Goal: Subscribe to service/newsletter

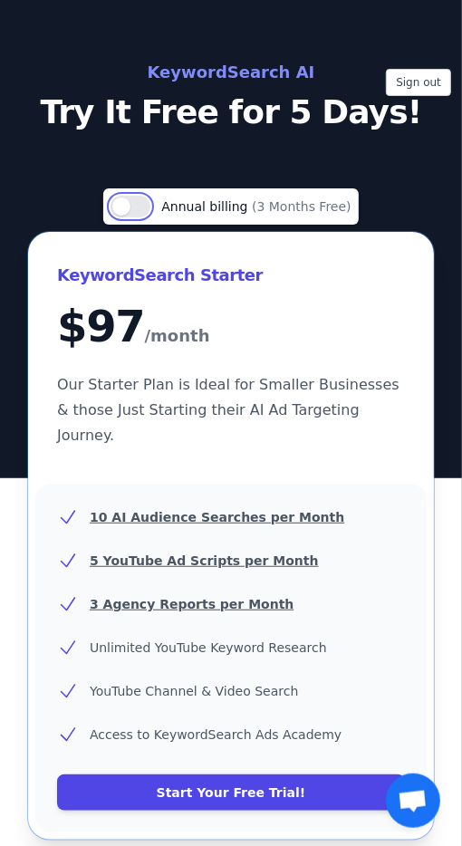
click at [139, 207] on button "Use setting" at bounding box center [131, 207] width 40 height 22
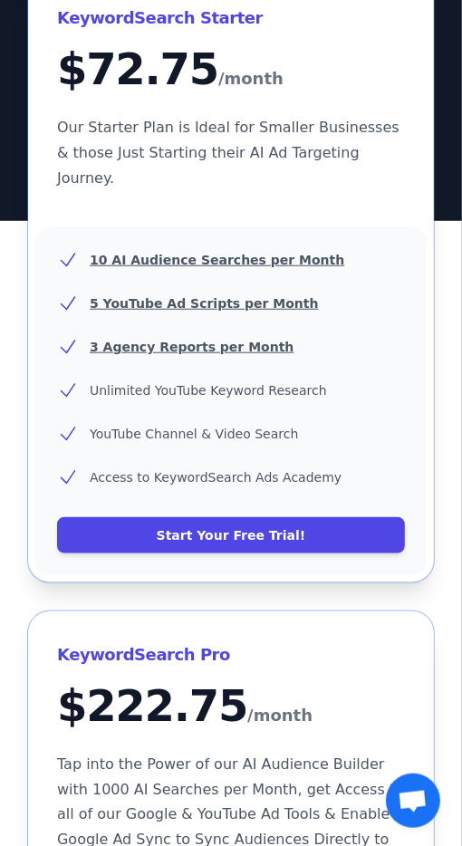
scroll to position [252, 0]
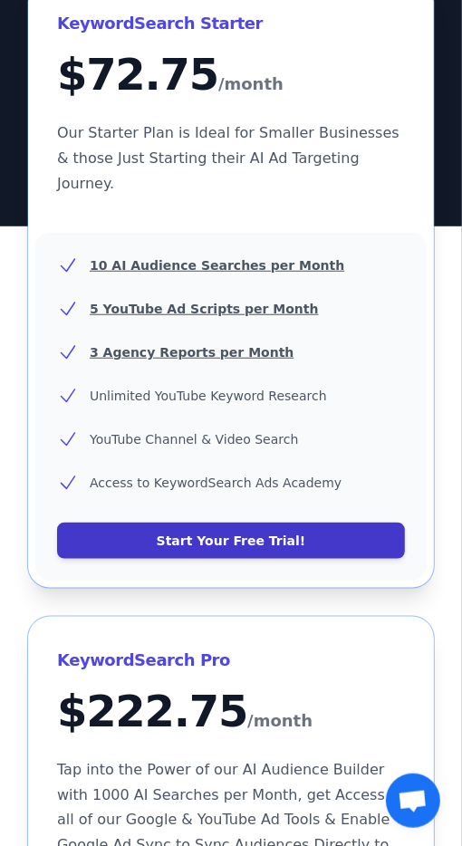
click at [261, 523] on link "Start Your Free Trial!" at bounding box center [231, 541] width 348 height 36
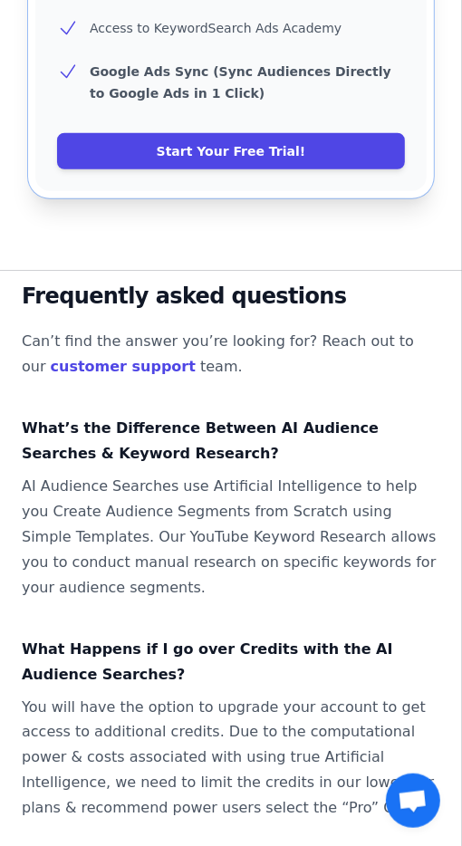
scroll to position [2568, 0]
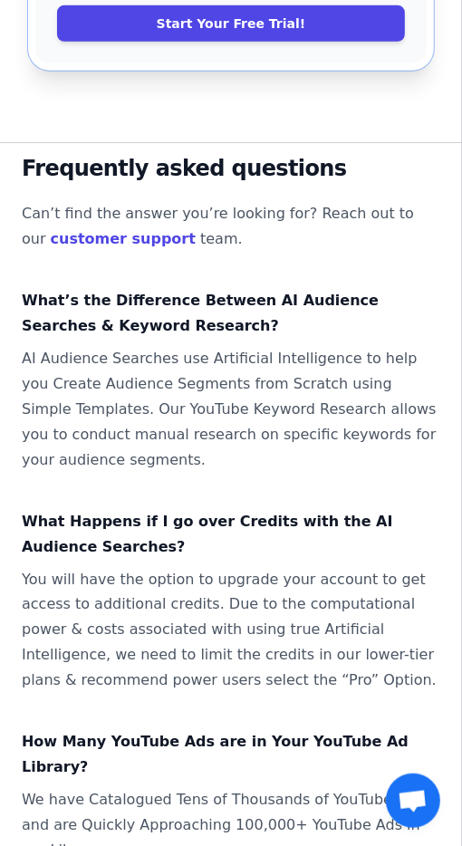
click at [423, 828] on span "چت رو باز کن" at bounding box center [413, 801] width 54 height 54
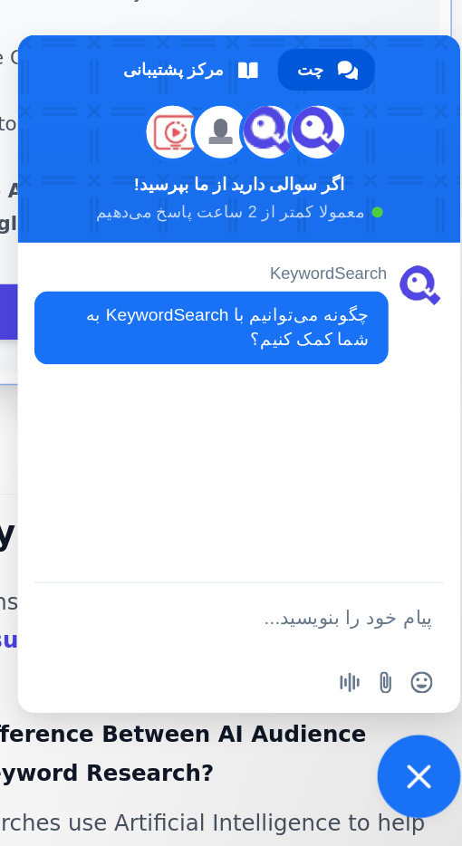
scroll to position [2108, 0]
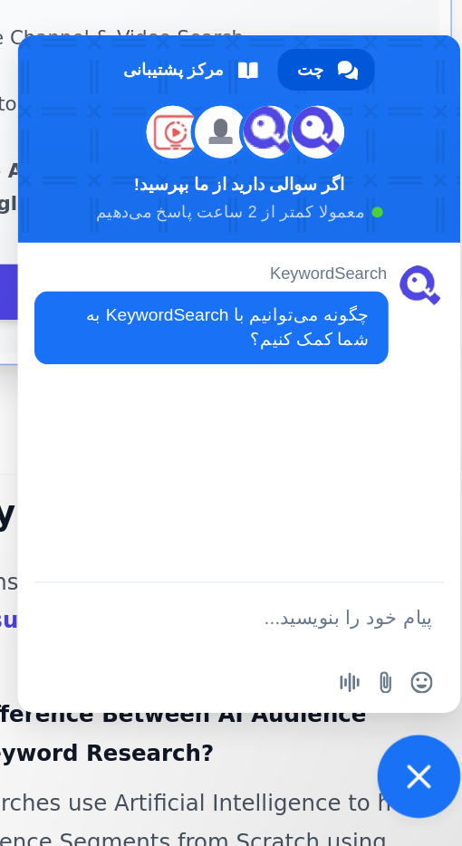
click at [380, 689] on textarea "پیام خود را بنویسید..." at bounding box center [315, 697] width 214 height 16
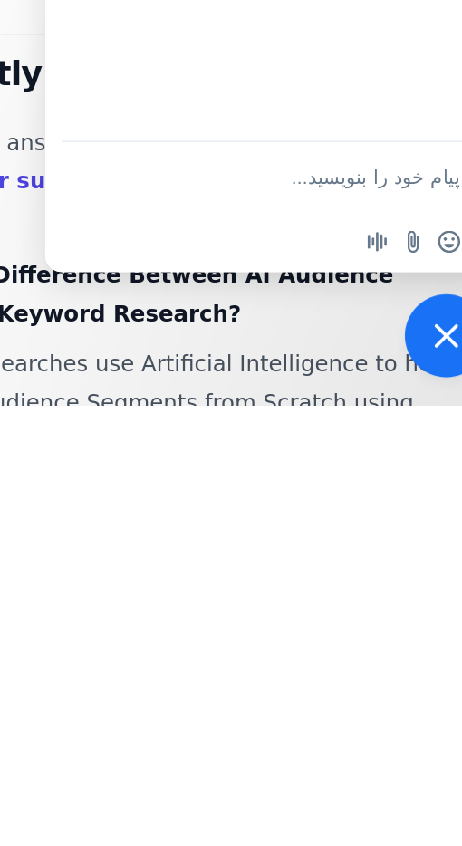
scroll to position [2107, 0]
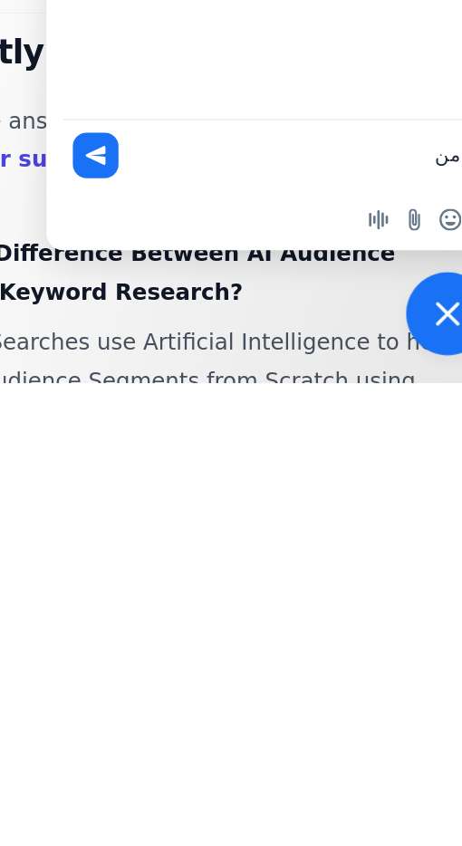
type textarea "م"
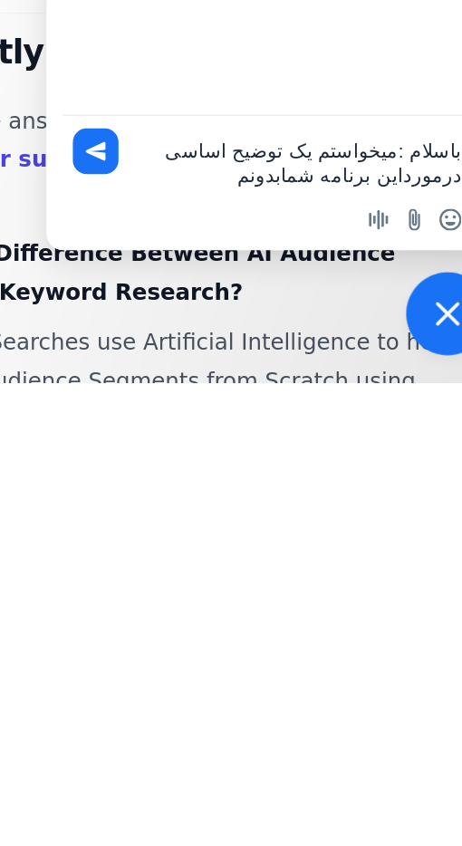
scroll to position [0, 0]
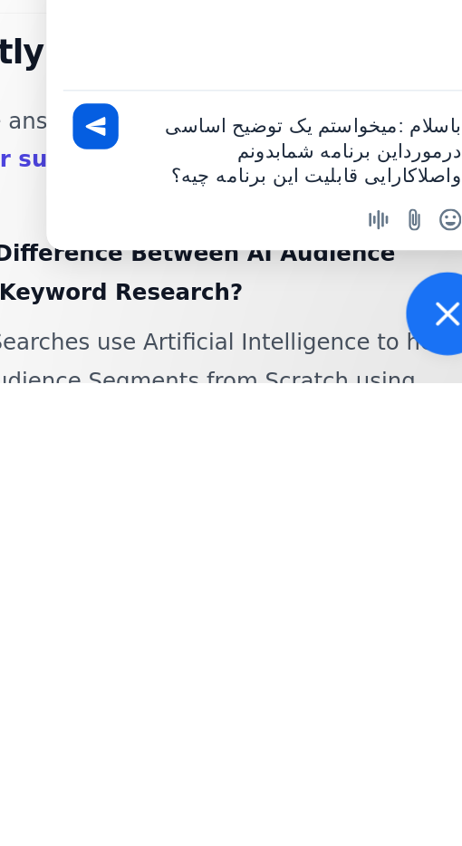
type textarea "باسلام :میخواستم یک توضیح اساسی درمورداین برنامه شمابدونم واصلاکارایی قابلیت ای…"
click at [186, 679] on span "بفرست" at bounding box center [183, 678] width 14 height 14
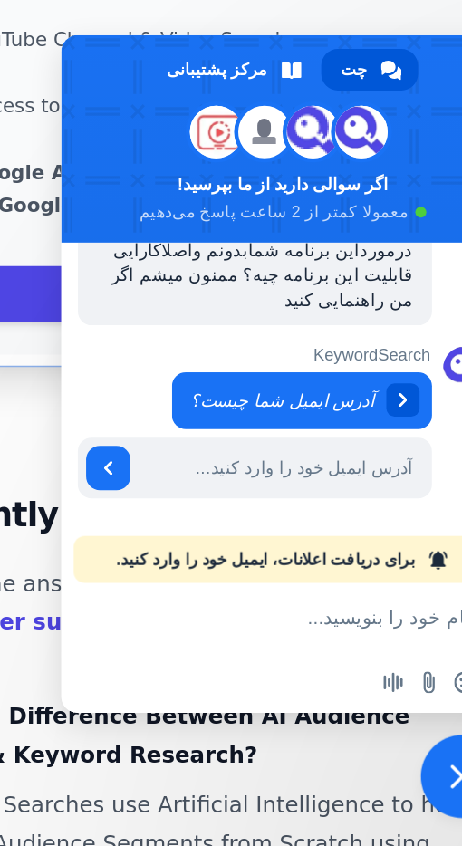
scroll to position [138, 0]
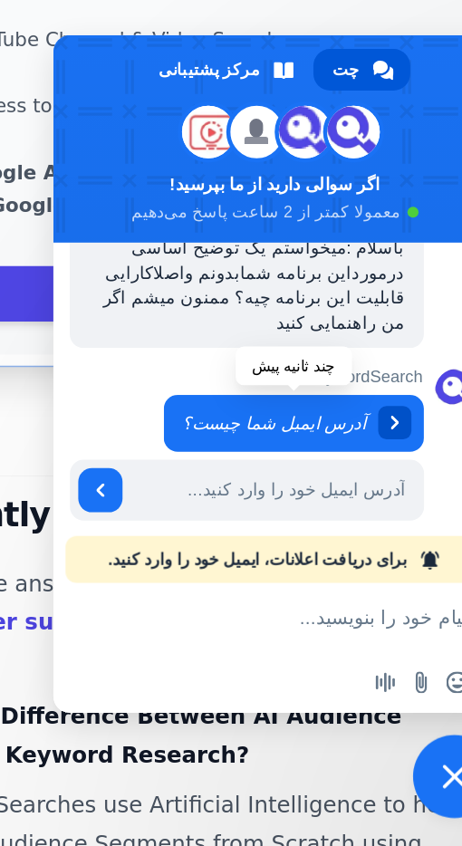
click at [363, 558] on div "بازگشت به پیام" at bounding box center [374, 569] width 22 height 22
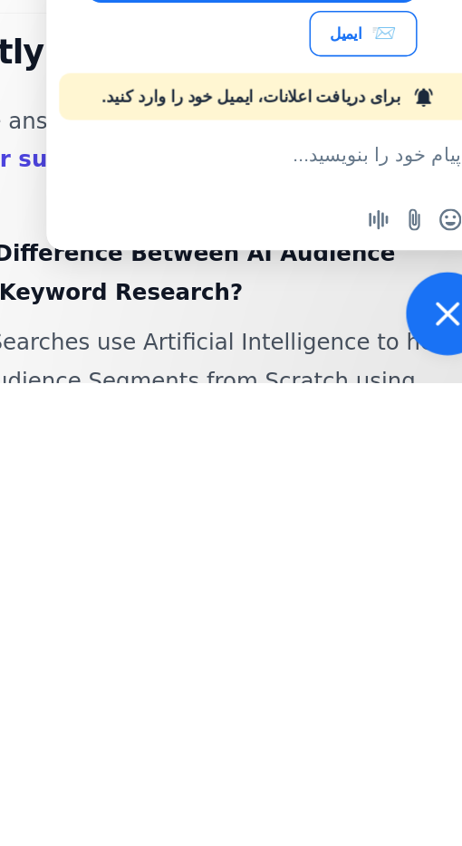
scroll to position [2107, 0]
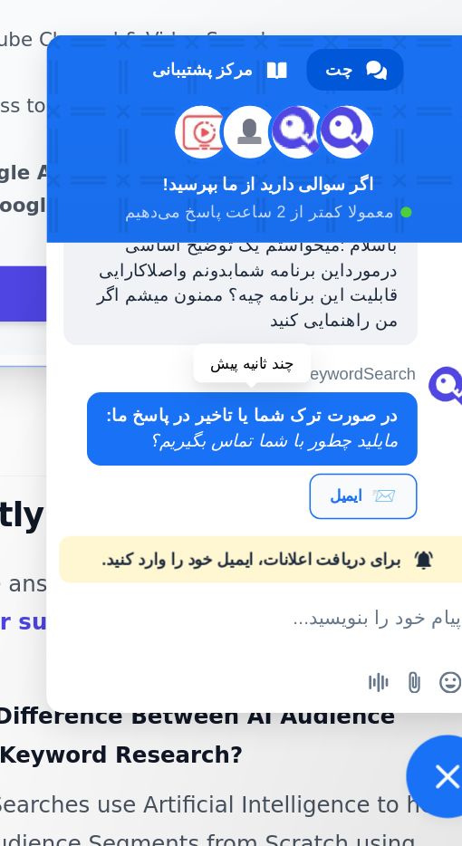
click at [355, 606] on div "📨 ایمیل" at bounding box center [358, 617] width 71 height 30
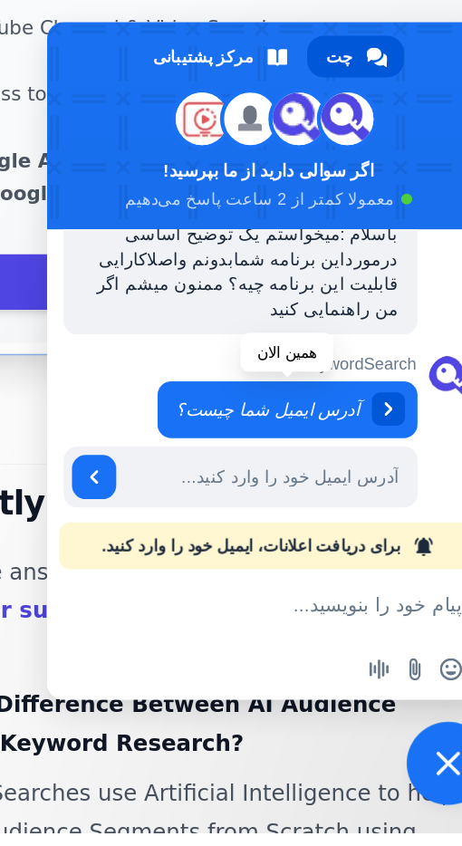
scroll to position [2106, 0]
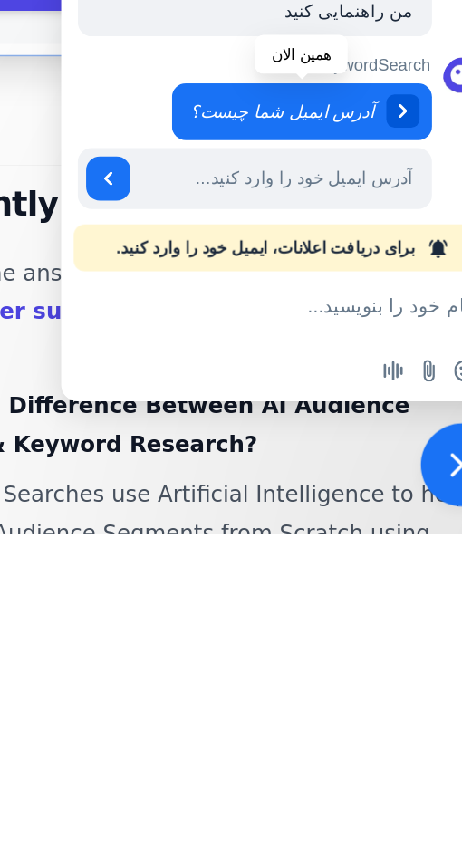
type input "[EMAIL_ADDRESS][DOMAIN_NAME]"
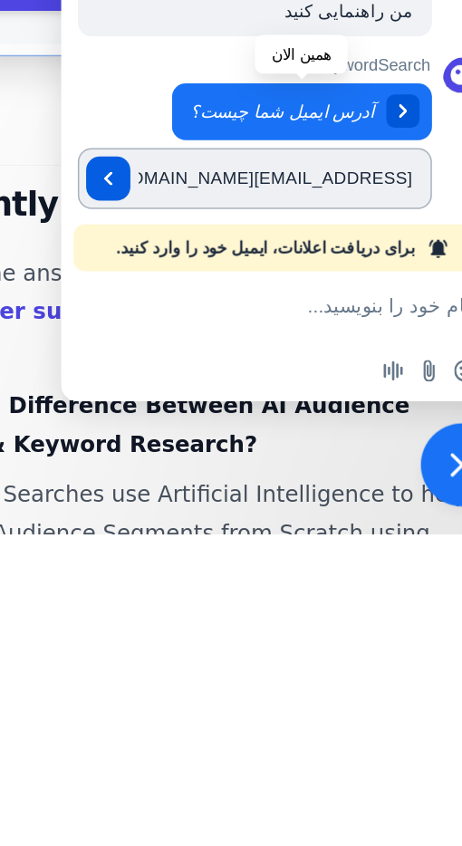
click at [183, 609] on span "بفرست" at bounding box center [181, 613] width 9 height 9
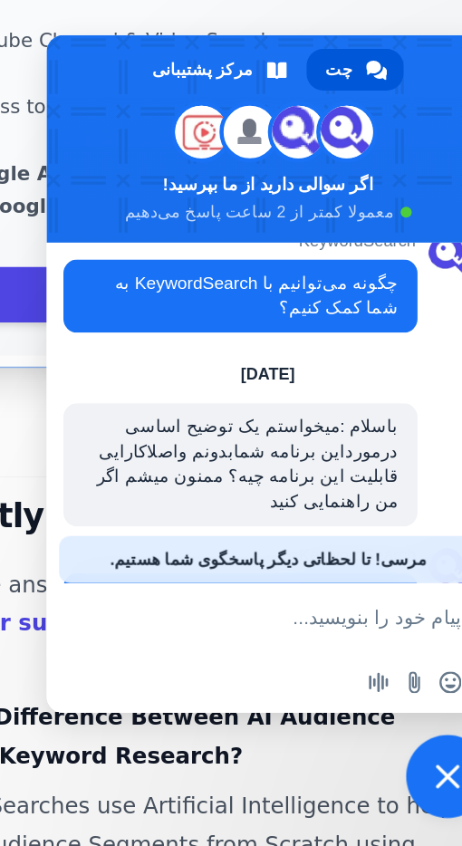
scroll to position [173, 0]
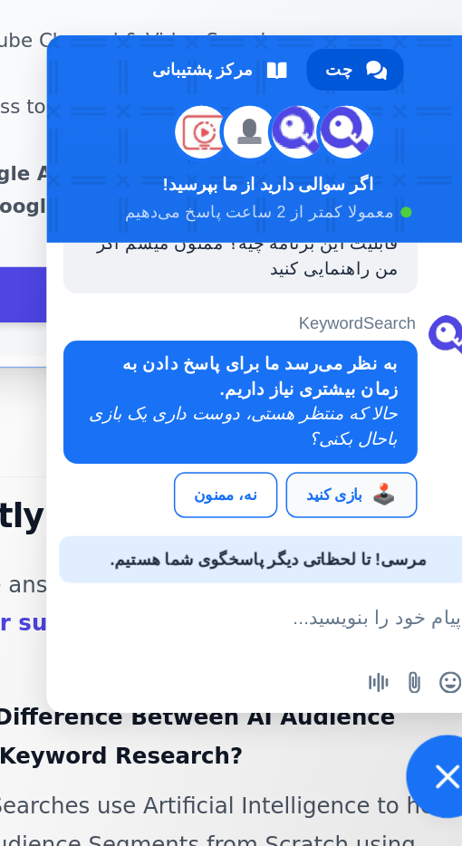
click at [345, 605] on div "🕹️ بازی کنید" at bounding box center [350, 617] width 86 height 30
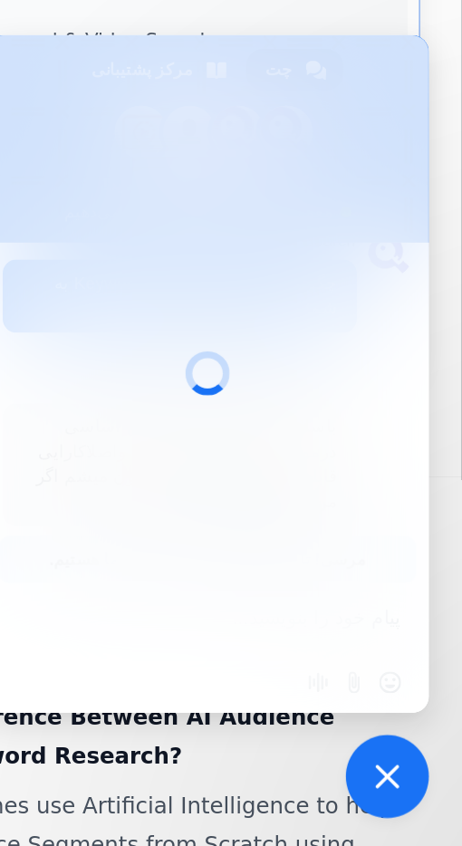
scroll to position [2106, 0]
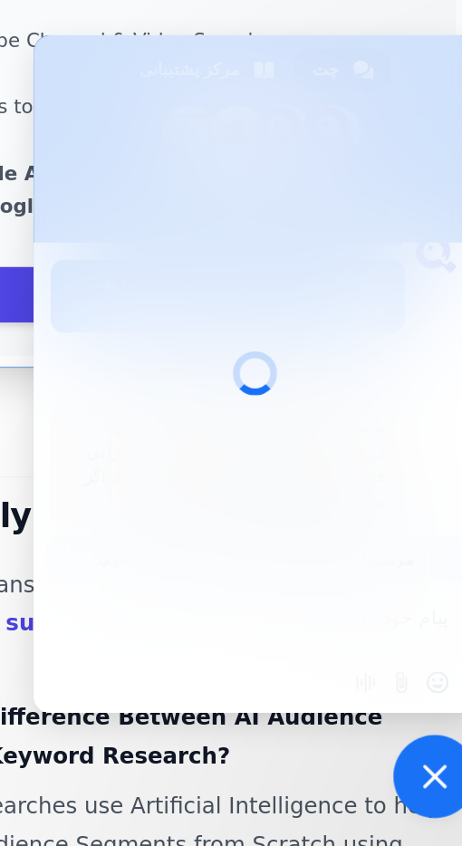
click at [407, 803] on span "چت رو ببند" at bounding box center [413, 801] width 16 height 16
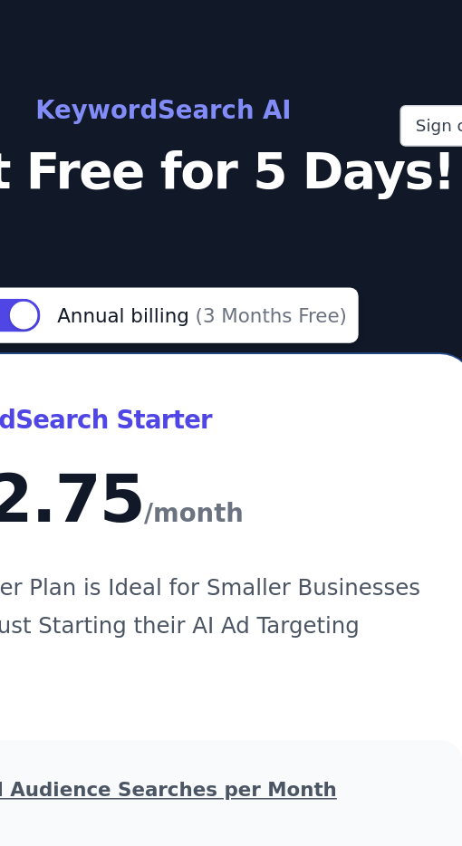
scroll to position [0, 0]
